Goal: Obtain resource: Obtain resource

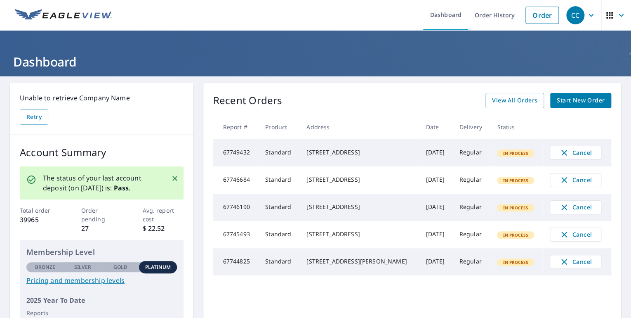
click at [586, 17] on icon "button" at bounding box center [591, 15] width 10 height 10
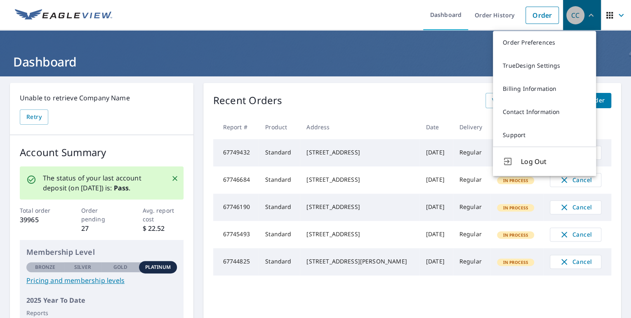
click at [586, 17] on icon "button" at bounding box center [591, 15] width 10 height 10
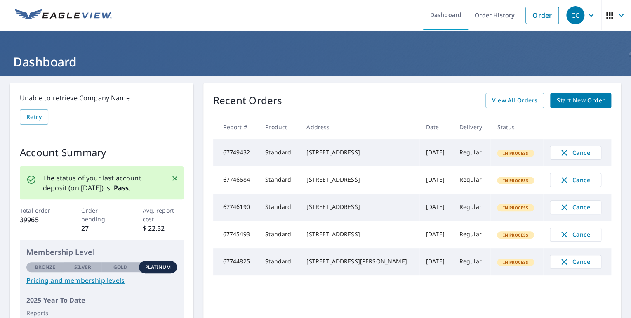
click at [616, 16] on icon "button" at bounding box center [621, 15] width 10 height 10
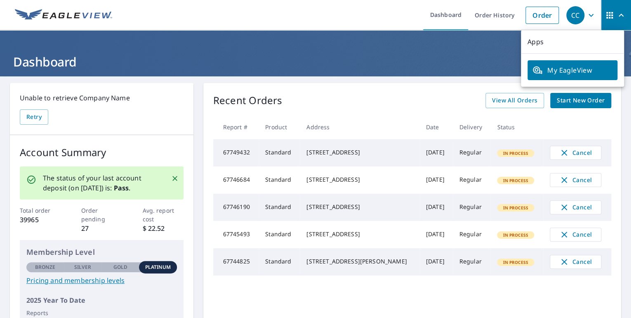
click at [616, 16] on icon "button" at bounding box center [621, 15] width 10 height 10
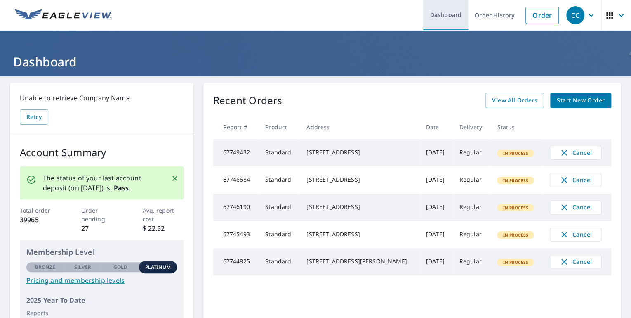
click at [435, 17] on link "Dashboard" at bounding box center [445, 15] width 45 height 30
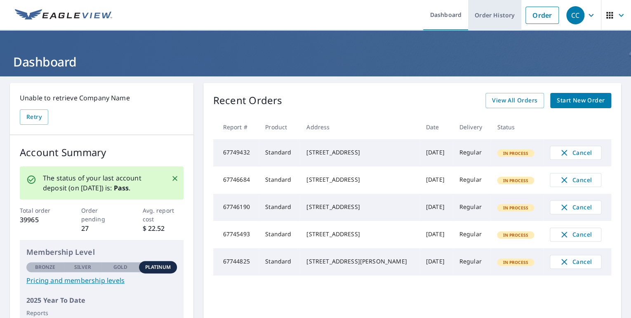
click at [494, 18] on link "Order History" at bounding box center [494, 15] width 53 height 30
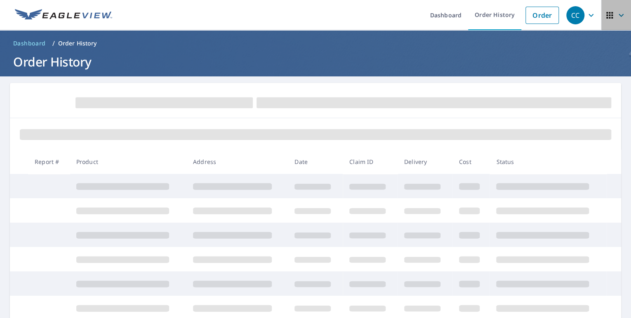
click at [606, 16] on icon "button" at bounding box center [609, 15] width 7 height 7
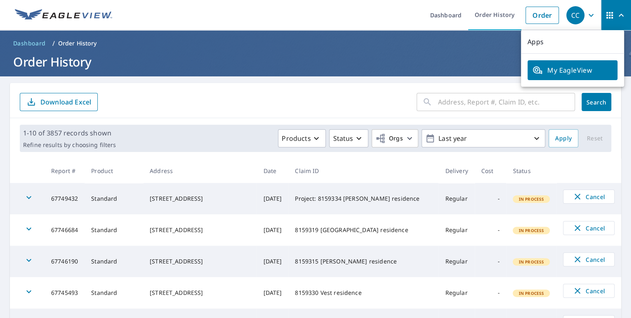
click at [468, 94] on input "text" at bounding box center [506, 101] width 137 height 23
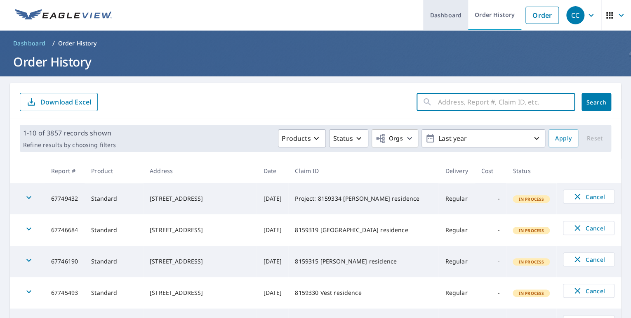
click at [448, 15] on link "Dashboard" at bounding box center [445, 15] width 45 height 30
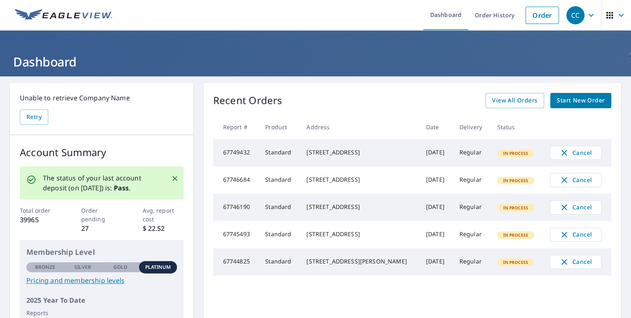
click at [586, 12] on icon "button" at bounding box center [591, 15] width 10 height 10
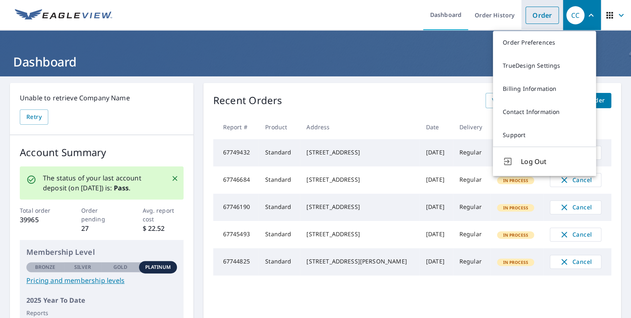
click at [538, 14] on link "Order" at bounding box center [541, 15] width 33 height 17
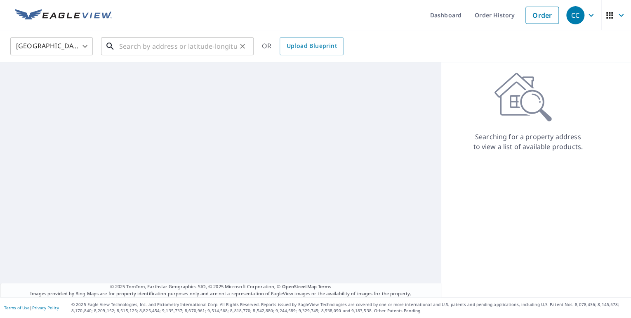
click at [202, 47] on input "text" at bounding box center [178, 46] width 118 height 23
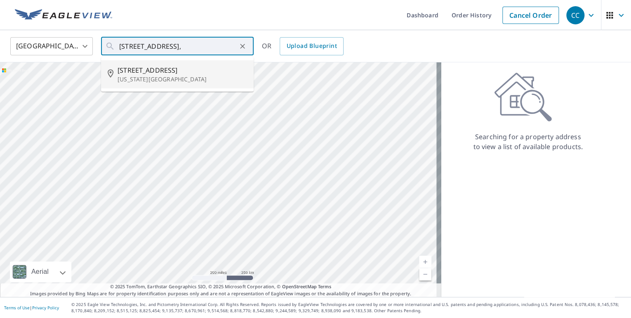
type input "[STREET_ADDRESS][US_STATE]"
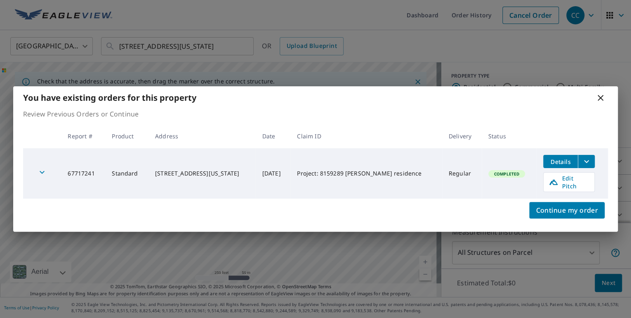
click at [585, 164] on icon "filesDropdownBtn-67717241" at bounding box center [587, 161] width 10 height 10
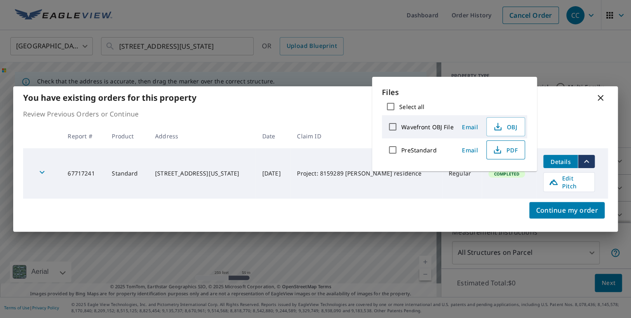
click at [506, 154] on span "PDF" at bounding box center [505, 150] width 26 height 10
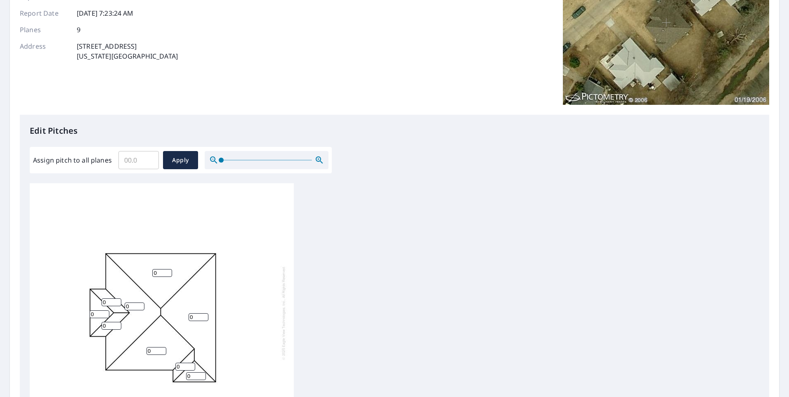
scroll to position [124, 0]
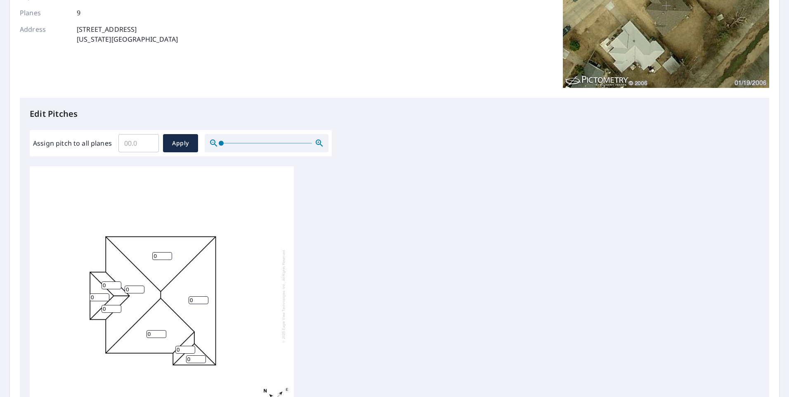
click at [144, 147] on input "Assign pitch to all planes" at bounding box center [138, 143] width 40 height 23
type input "5"
click at [166, 140] on button "Apply" at bounding box center [180, 143] width 35 height 18
type input "5"
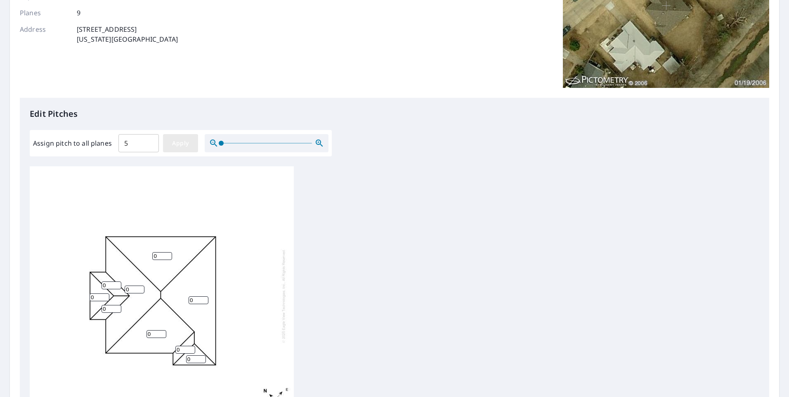
type input "5"
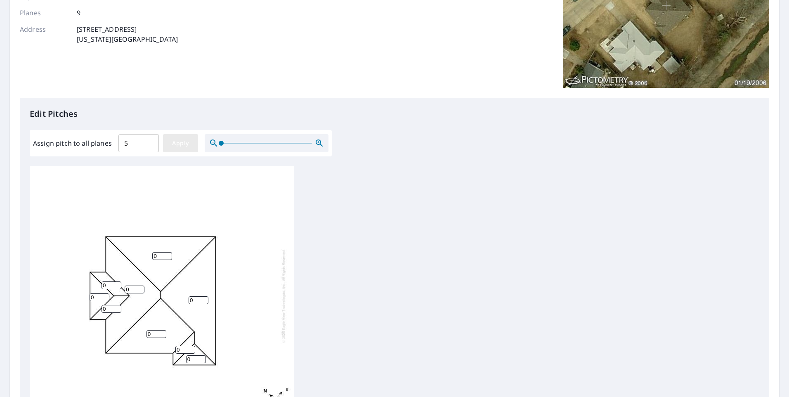
type input "5"
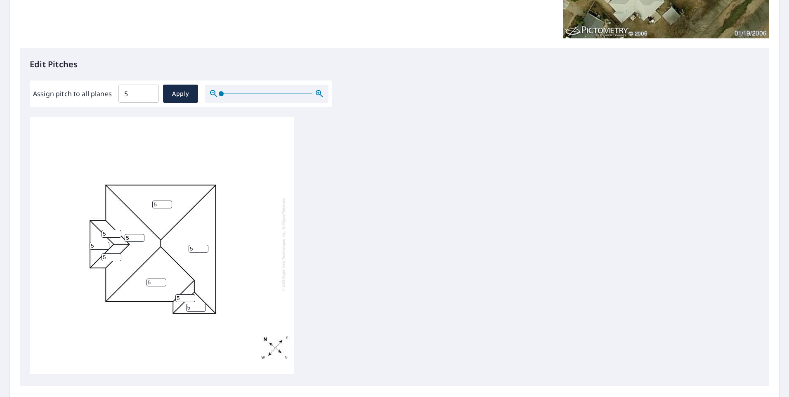
scroll to position [256, 0]
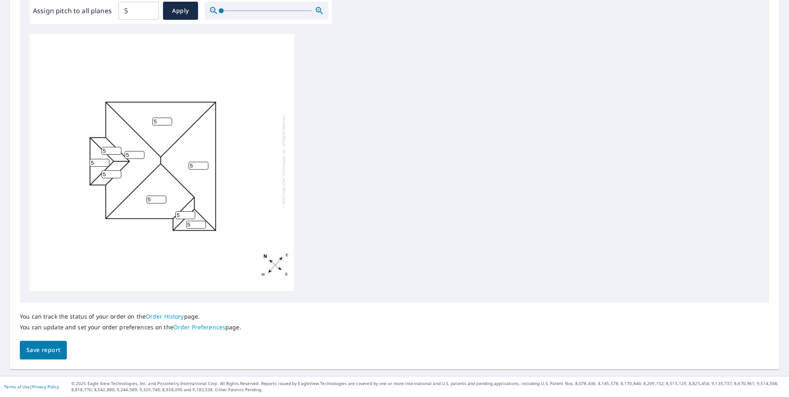
click at [45, 353] on span "Save report" at bounding box center [43, 350] width 34 height 10
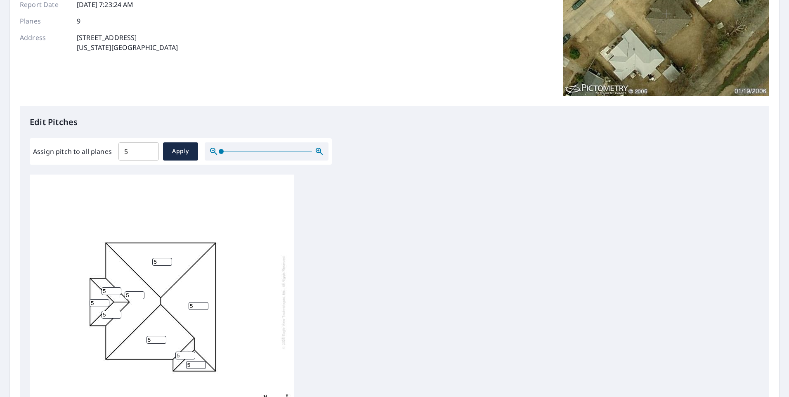
scroll to position [0, 0]
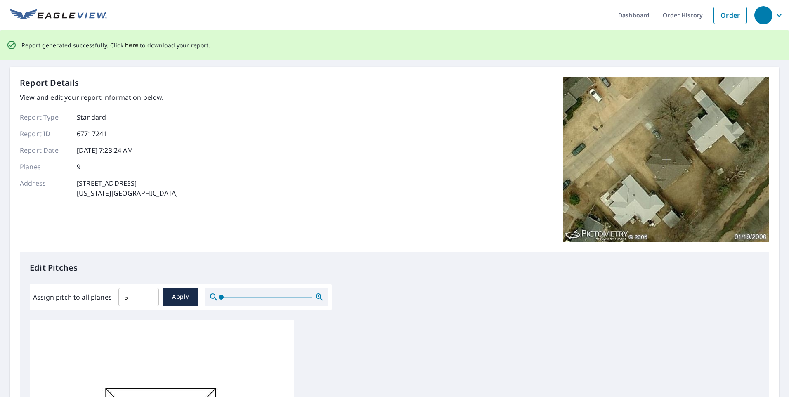
click at [132, 47] on span "here" at bounding box center [132, 45] width 14 height 10
